Goal: Task Accomplishment & Management: Manage account settings

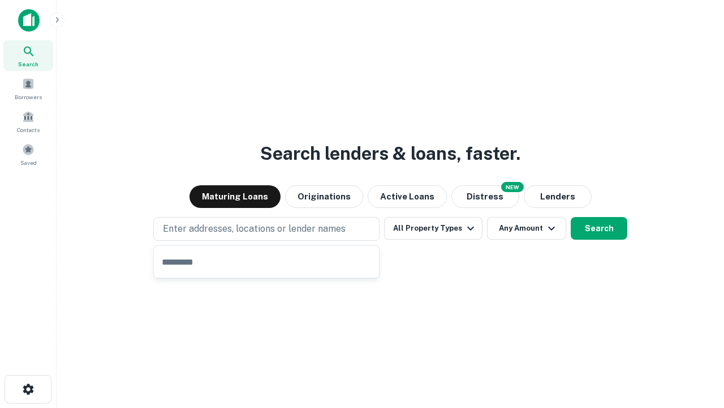
type input "**********"
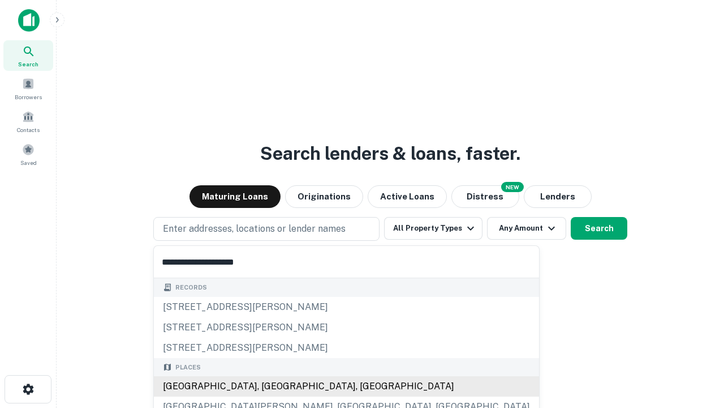
click at [271, 386] on div "Santa Monica, CA, USA" at bounding box center [346, 386] width 385 height 20
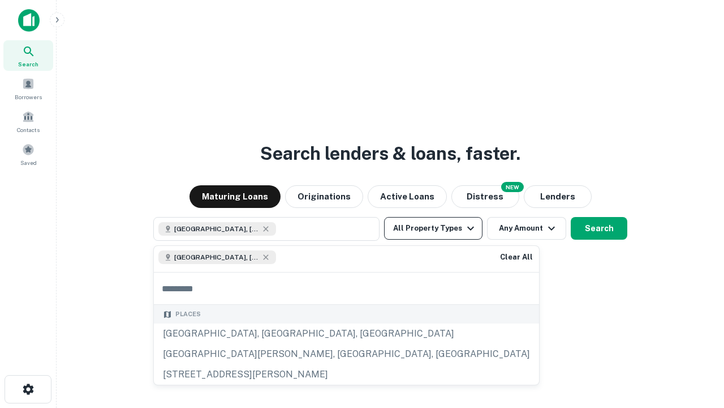
click at [434, 228] on button "All Property Types" at bounding box center [433, 228] width 98 height 23
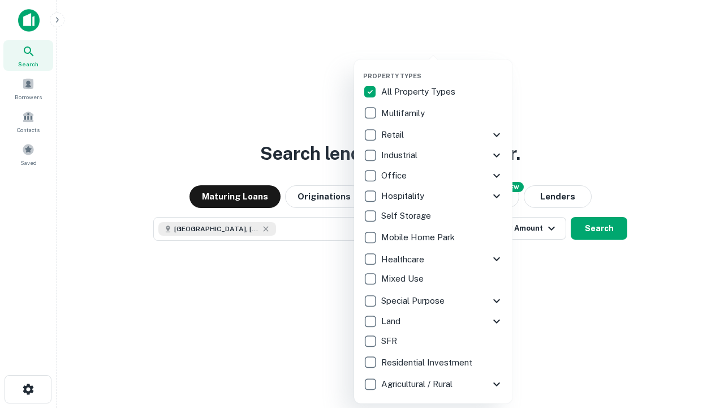
click at [443, 68] on button "button" at bounding box center [442, 68] width 158 height 1
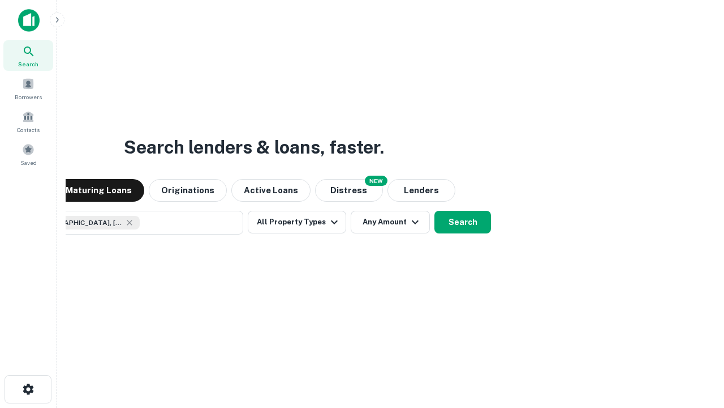
scroll to position [18, 0]
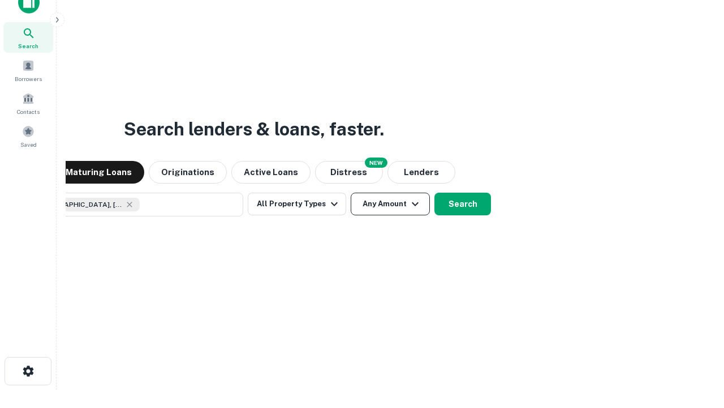
click at [351, 192] on button "Any Amount" at bounding box center [390, 203] width 79 height 23
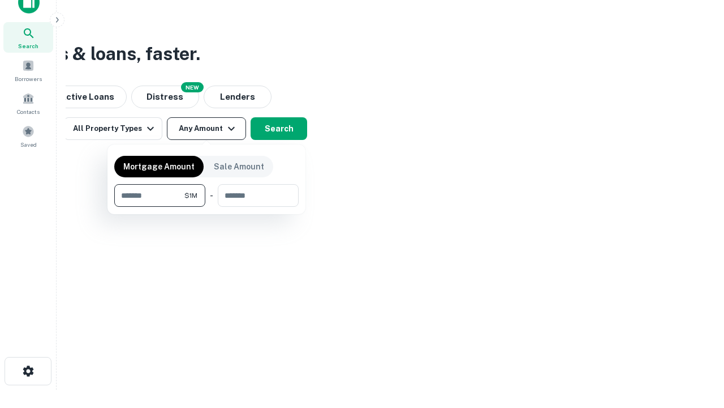
type input "*******"
click at [207, 207] on button "button" at bounding box center [206, 207] width 185 height 1
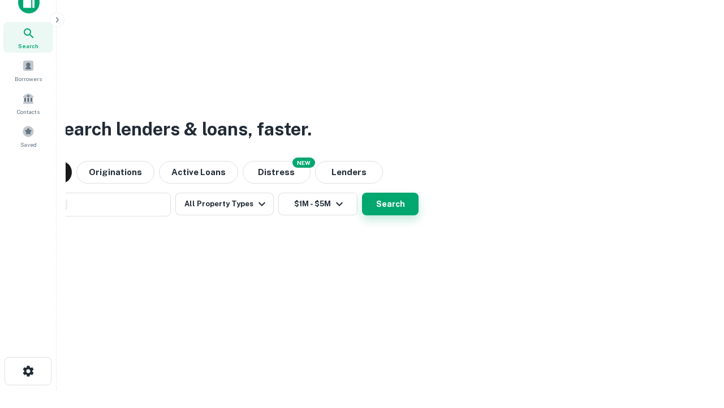
click at [362, 192] on button "Search" at bounding box center [390, 203] width 57 height 23
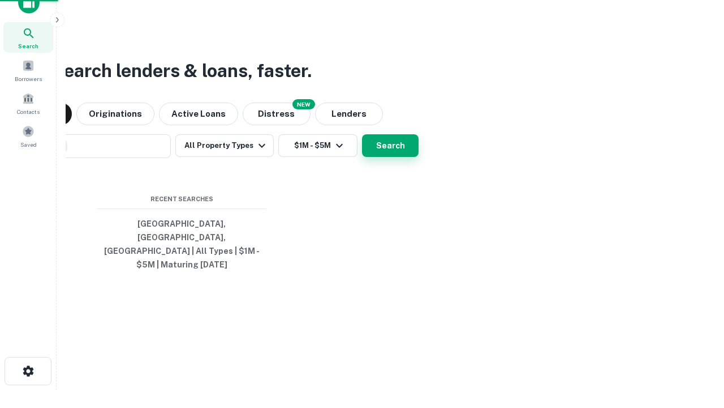
scroll to position [37, 320]
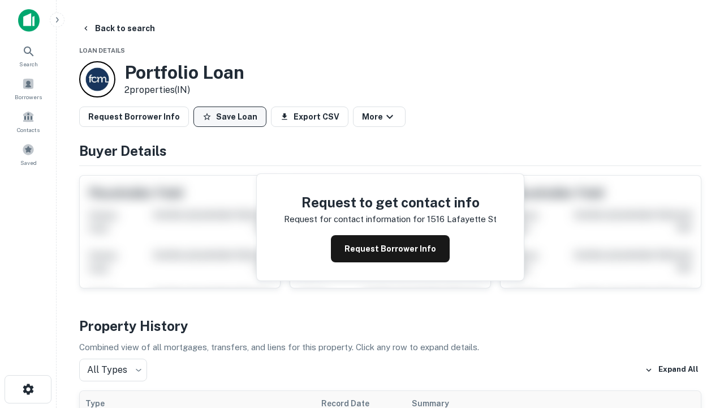
click at [230, 117] on button "Save Loan" at bounding box center [230, 116] width 73 height 20
click at [233, 117] on button "Loan Saved" at bounding box center [233, 116] width 78 height 20
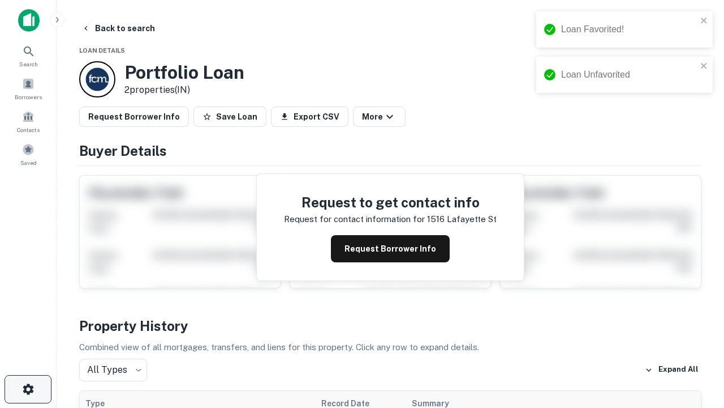
click at [28, 389] on icon "button" at bounding box center [29, 389] width 14 height 14
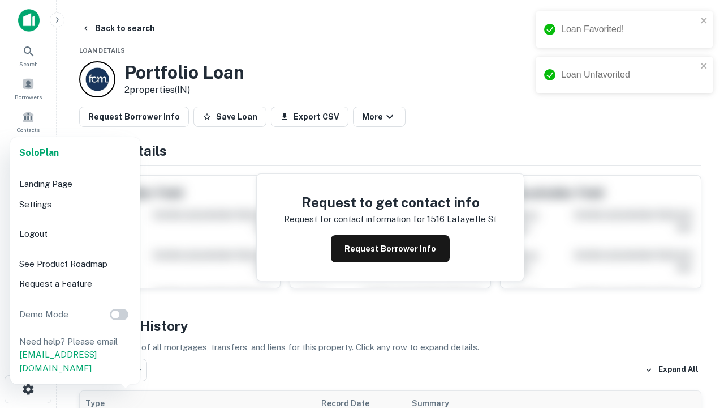
click at [75, 233] on li "Logout" at bounding box center [75, 234] width 121 height 20
